Goal: Task Accomplishment & Management: Manage account settings

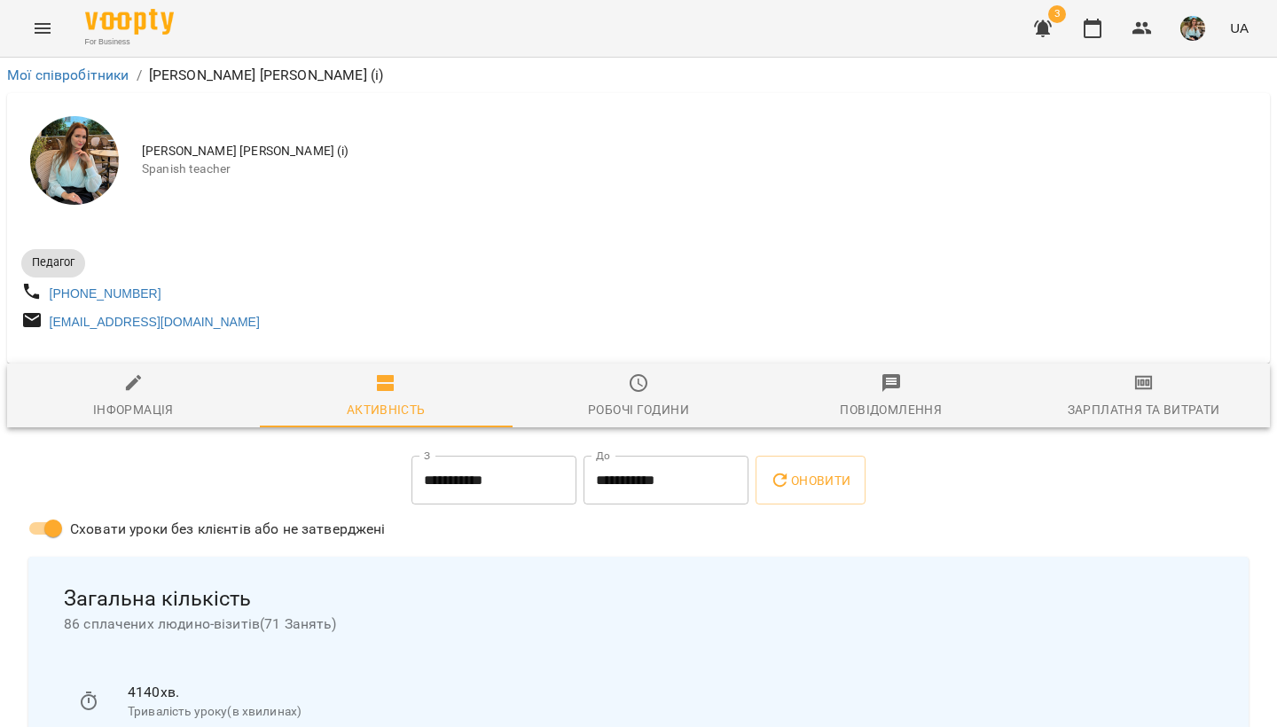
click at [1191, 33] on img "button" at bounding box center [1192, 28] width 25 height 25
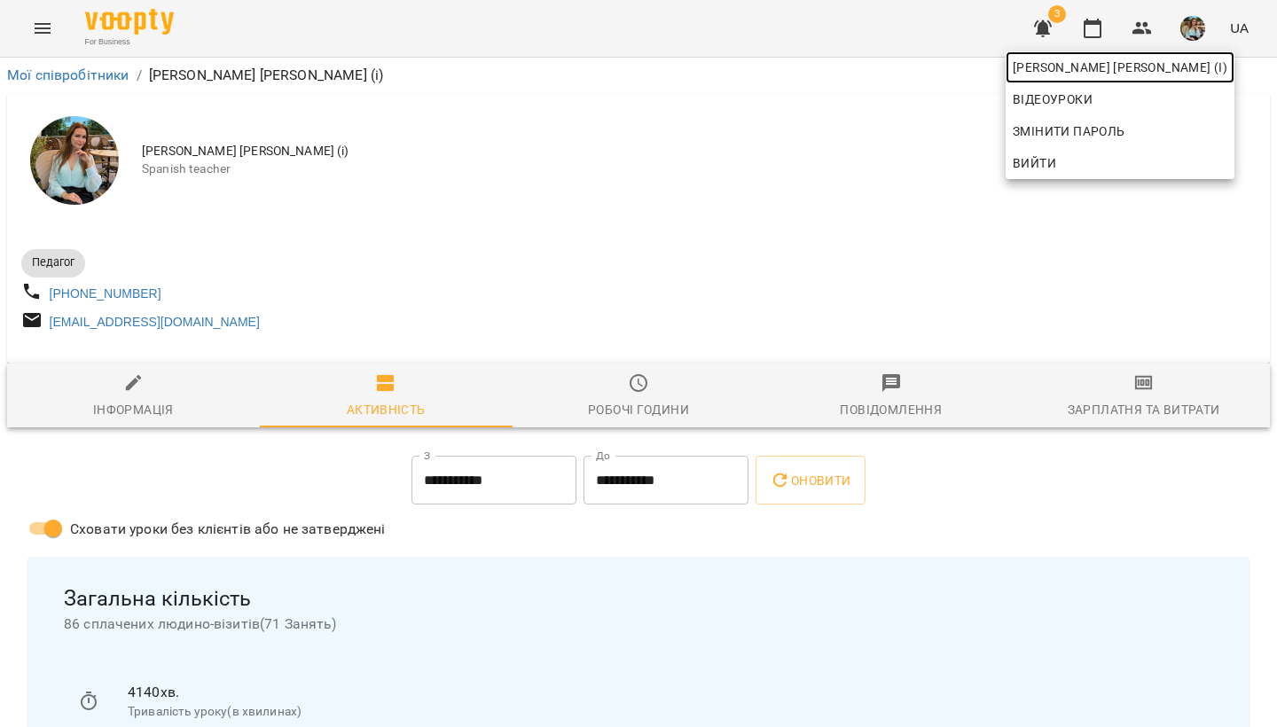
click at [1174, 67] on span "[PERSON_NAME] [PERSON_NAME] (і)" at bounding box center [1120, 67] width 215 height 21
click at [1076, 24] on div at bounding box center [638, 363] width 1277 height 727
click at [1086, 24] on div "[PERSON_NAME] [PERSON_NAME] (і) [PERSON_NAME] Змінити пароль Вийти" at bounding box center [638, 363] width 1277 height 727
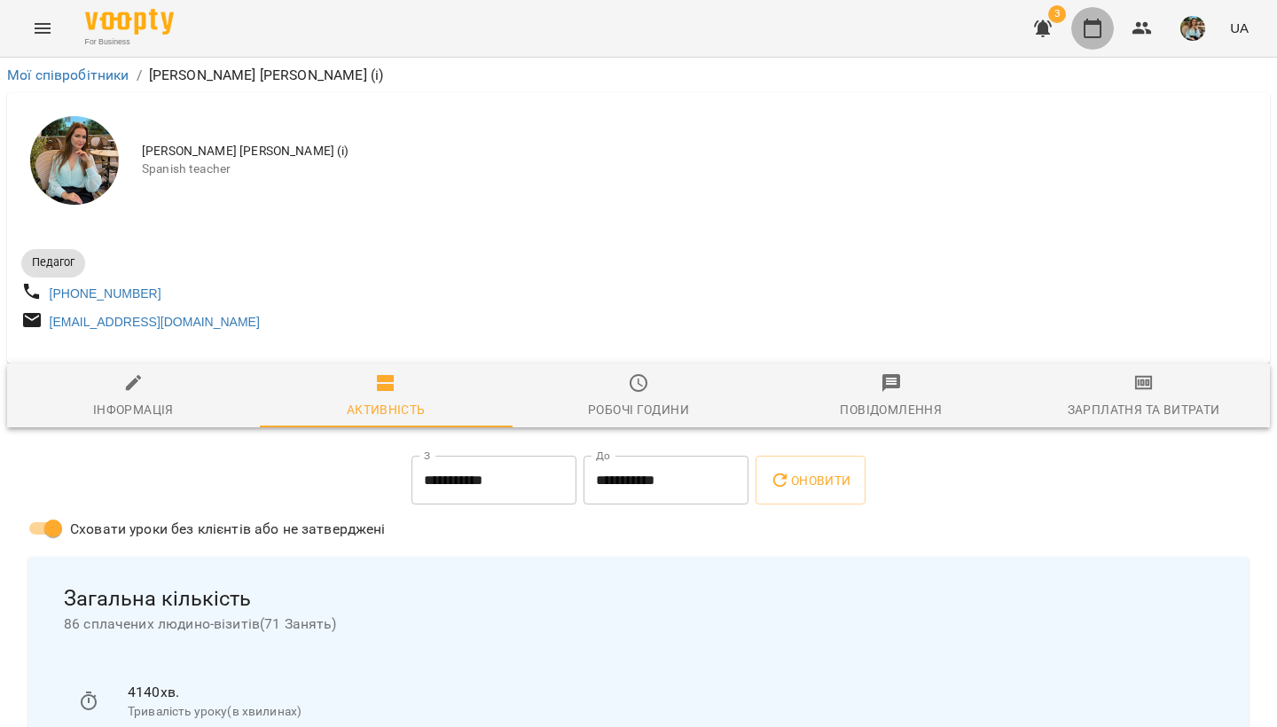
click at [1094, 30] on icon "button" at bounding box center [1092, 28] width 21 height 21
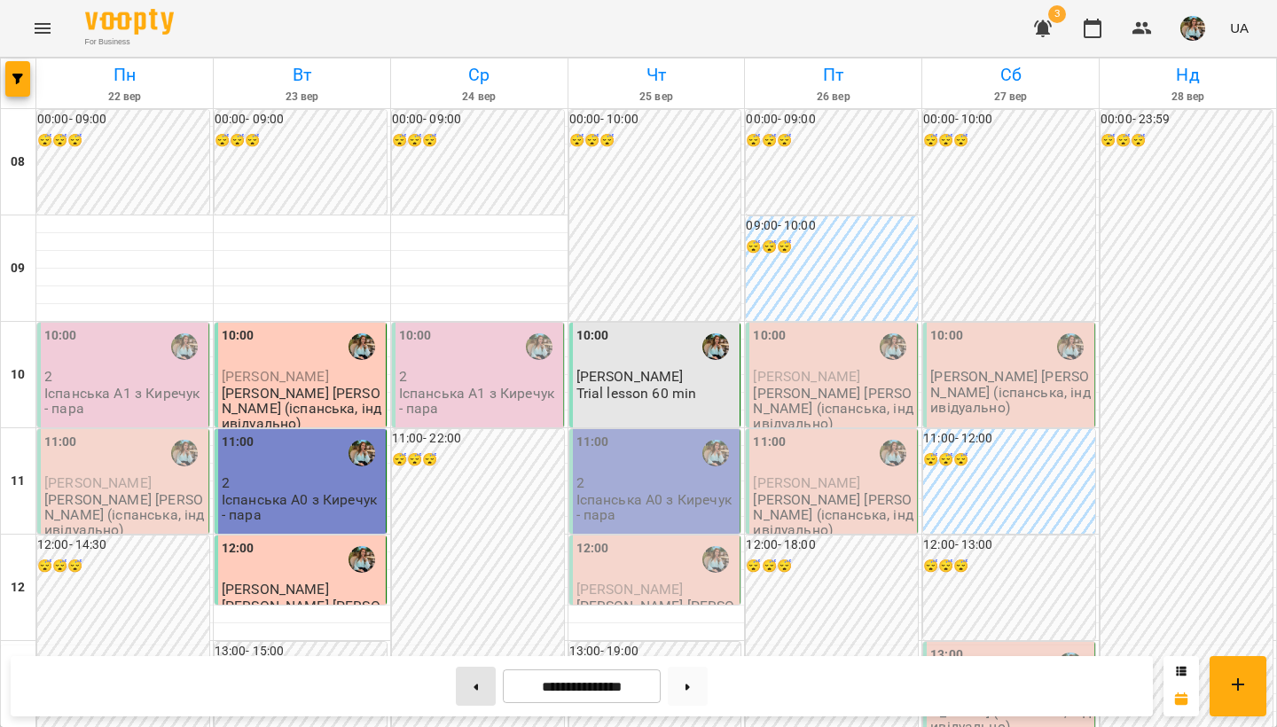
click at [464, 617] on button at bounding box center [476, 686] width 40 height 39
type input "**********"
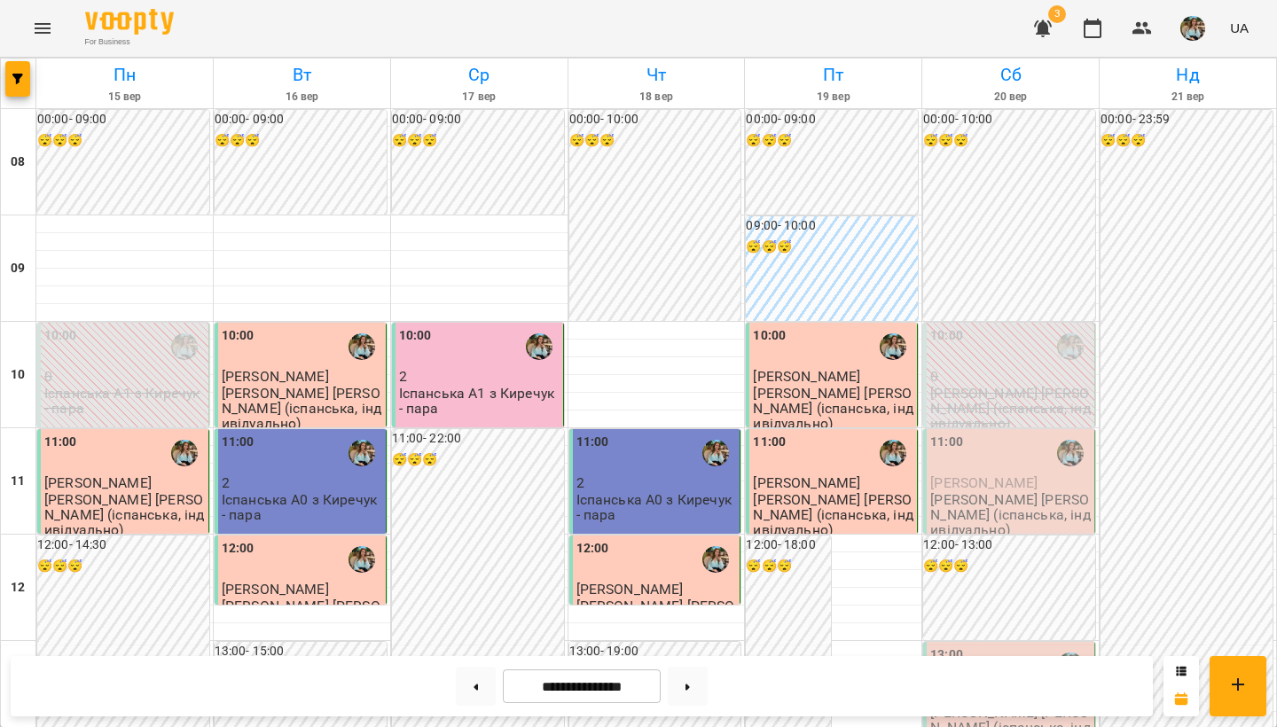
scroll to position [96, 0]
click at [1025, 433] on div "11:00" at bounding box center [1010, 453] width 161 height 41
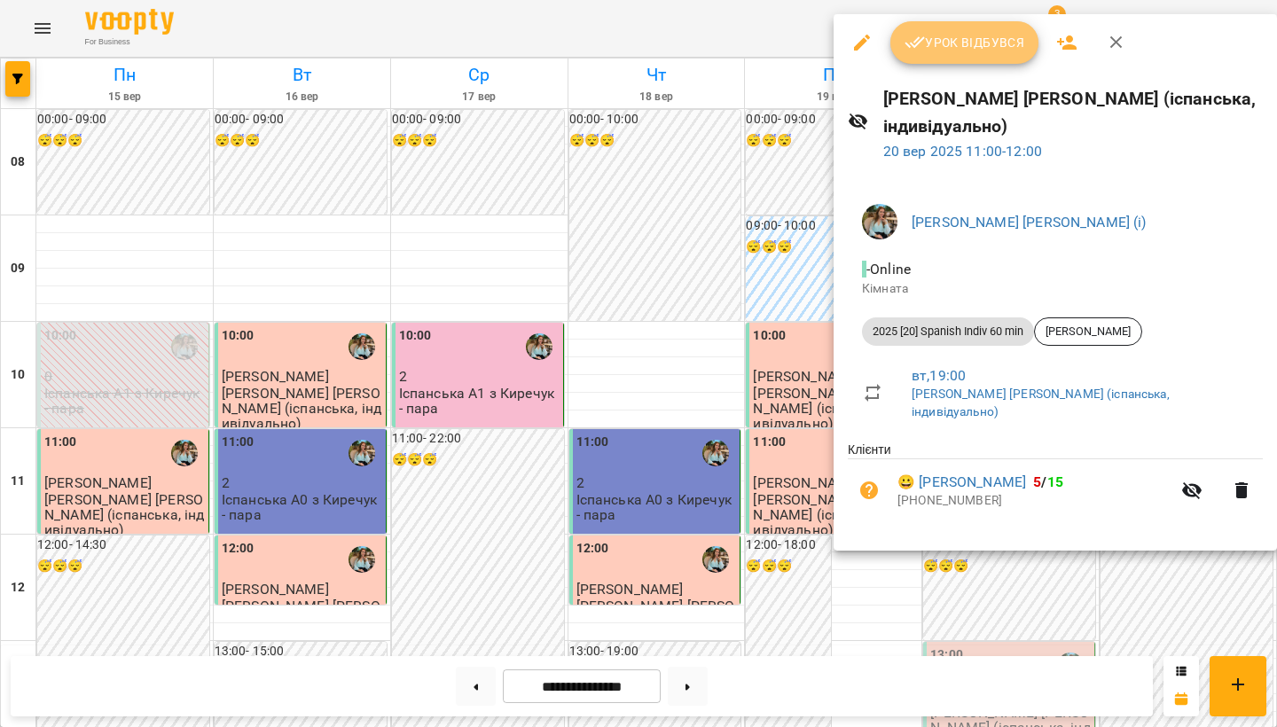
click at [952, 40] on span "Урок відбувся" at bounding box center [965, 42] width 121 height 21
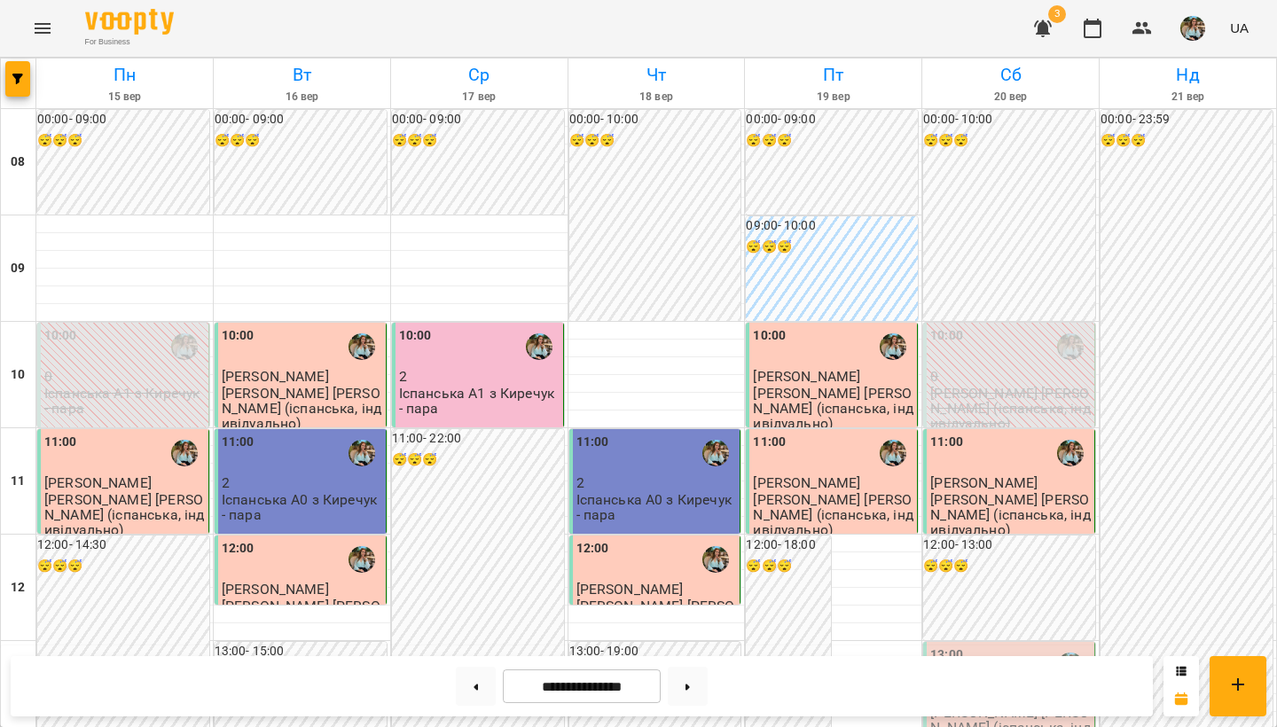
scroll to position [230, 0]
click at [1198, 23] on img "button" at bounding box center [1192, 28] width 25 height 25
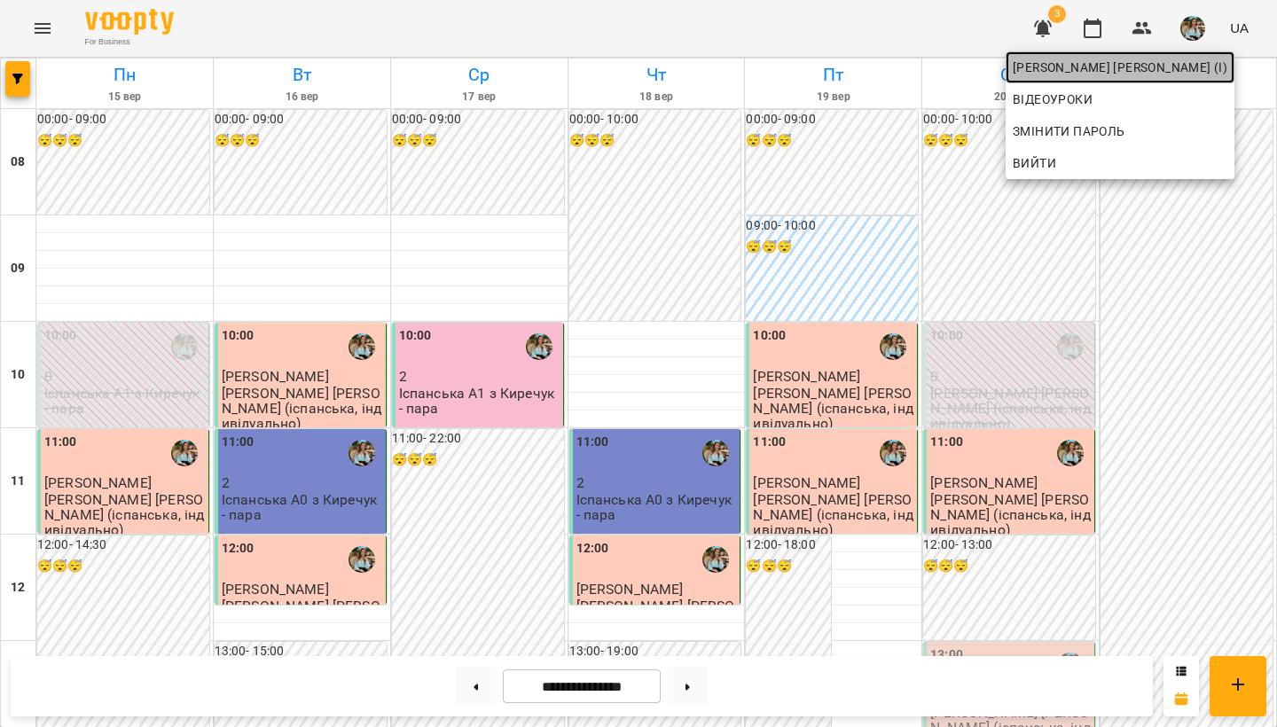
click at [1160, 70] on span "[PERSON_NAME] [PERSON_NAME] (і)" at bounding box center [1120, 67] width 215 height 21
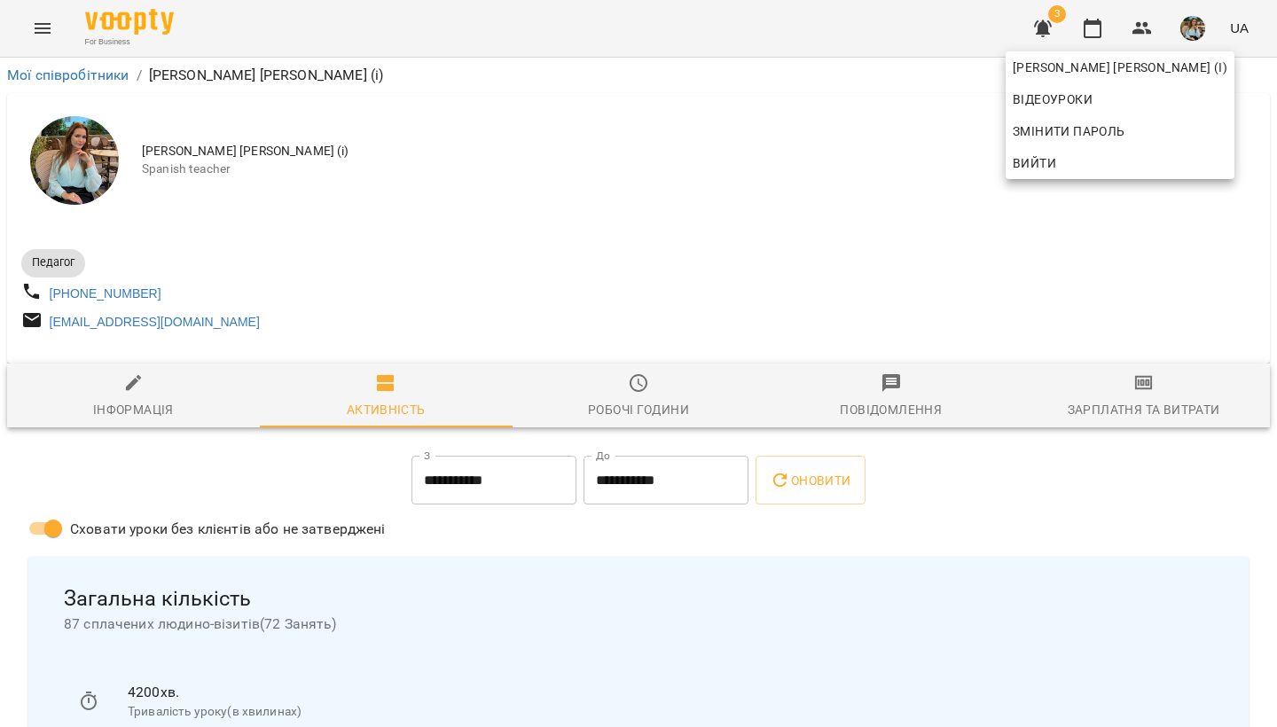
click at [465, 200] on div at bounding box center [638, 363] width 1277 height 727
